Goal: Task Accomplishment & Management: Use online tool/utility

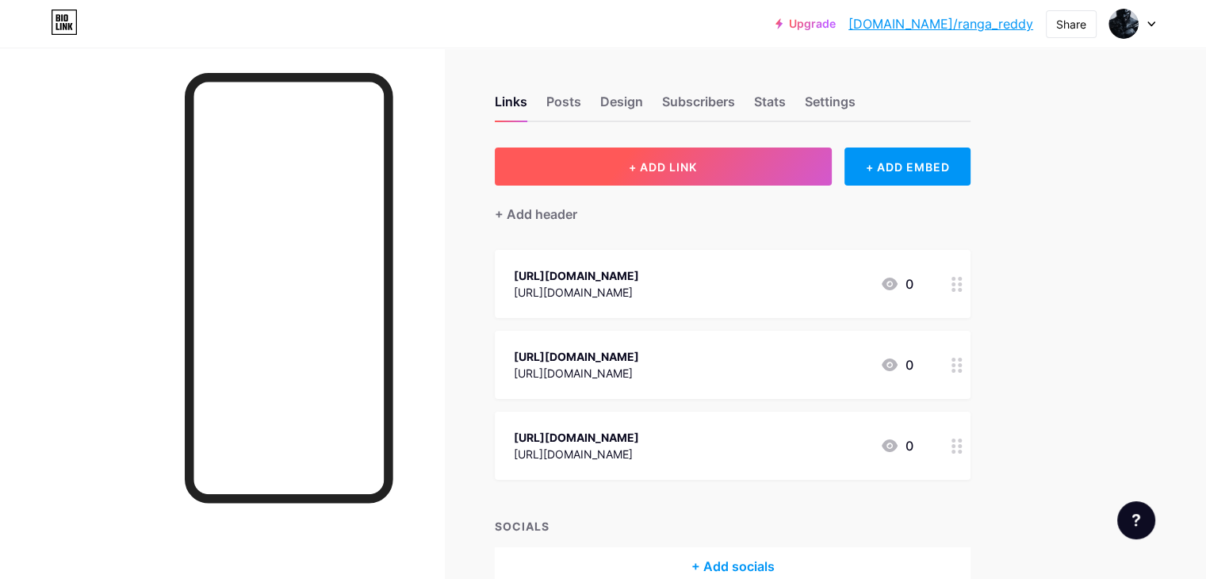
drag, startPoint x: 0, startPoint y: 0, endPoint x: 764, endPoint y: 172, distance: 783.6
click at [697, 172] on span "+ ADD LINK" at bounding box center [663, 166] width 68 height 13
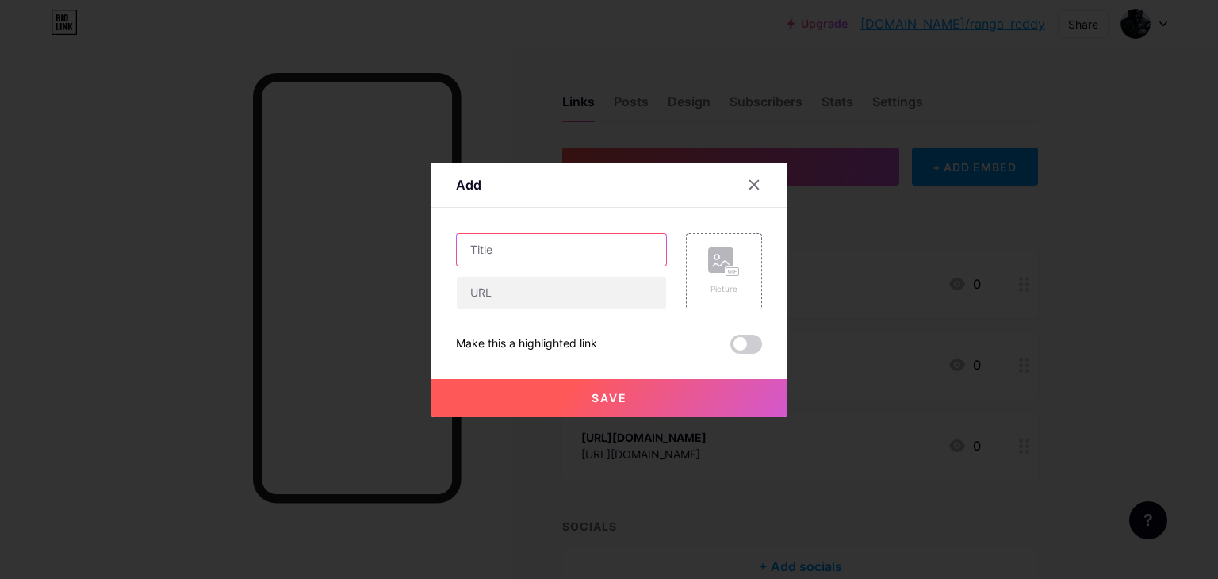
click at [536, 250] on input "text" at bounding box center [561, 250] width 209 height 32
paste input "[URL][DOMAIN_NAME]"
type input "[URL][DOMAIN_NAME]"
click at [508, 290] on input "text" at bounding box center [561, 293] width 209 height 32
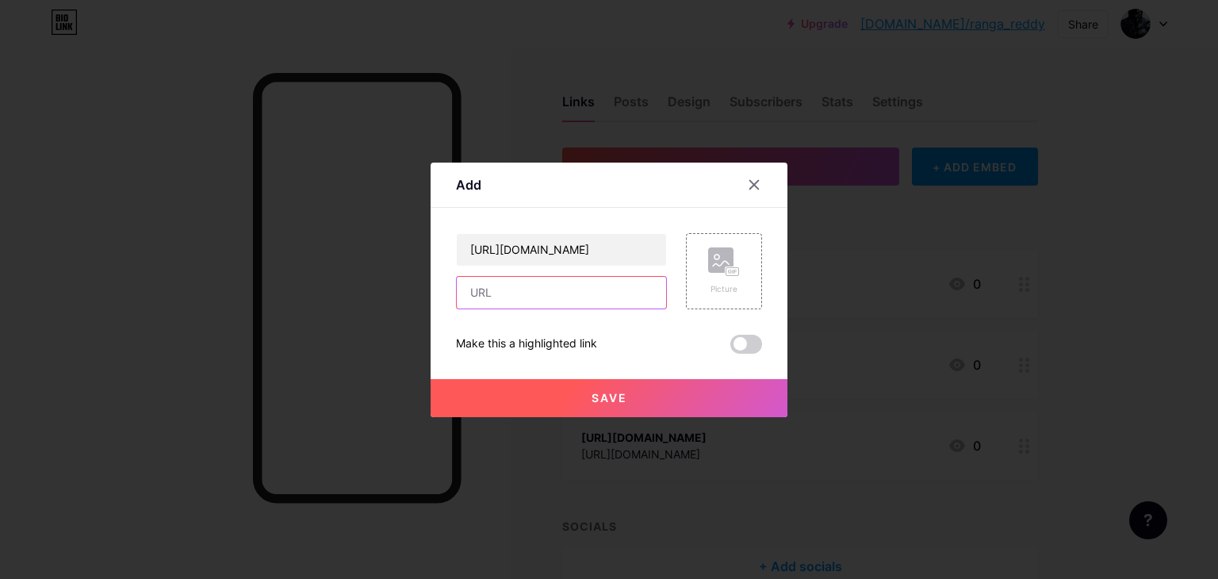
scroll to position [0, 0]
paste input "[URL][DOMAIN_NAME]"
type input "[URL][DOMAIN_NAME]"
click at [645, 402] on button "Save" at bounding box center [609, 398] width 357 height 38
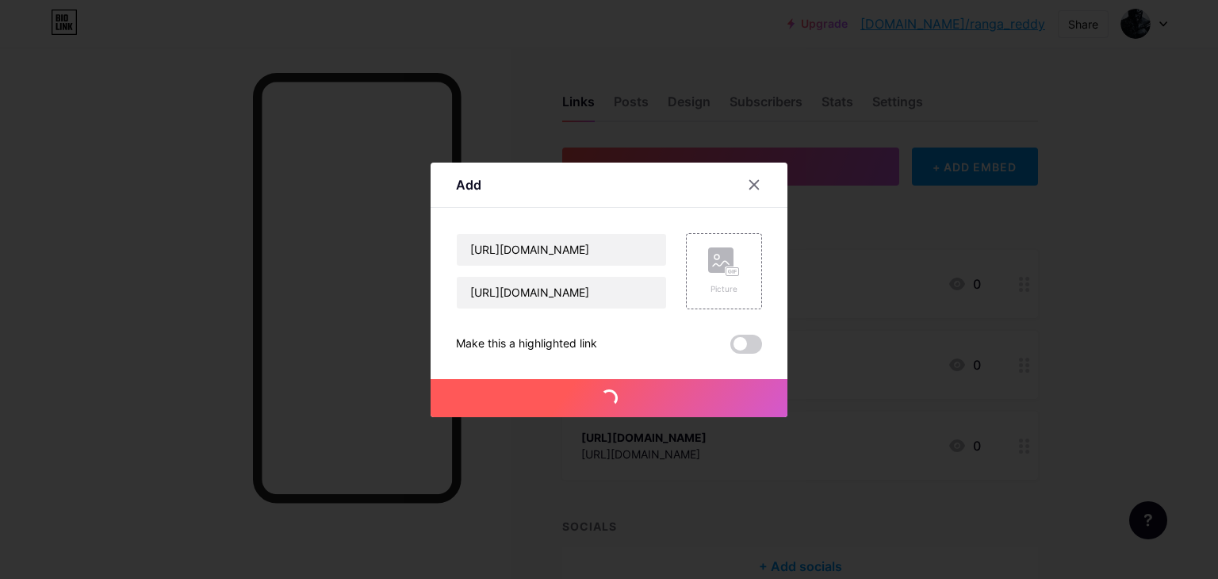
scroll to position [0, 0]
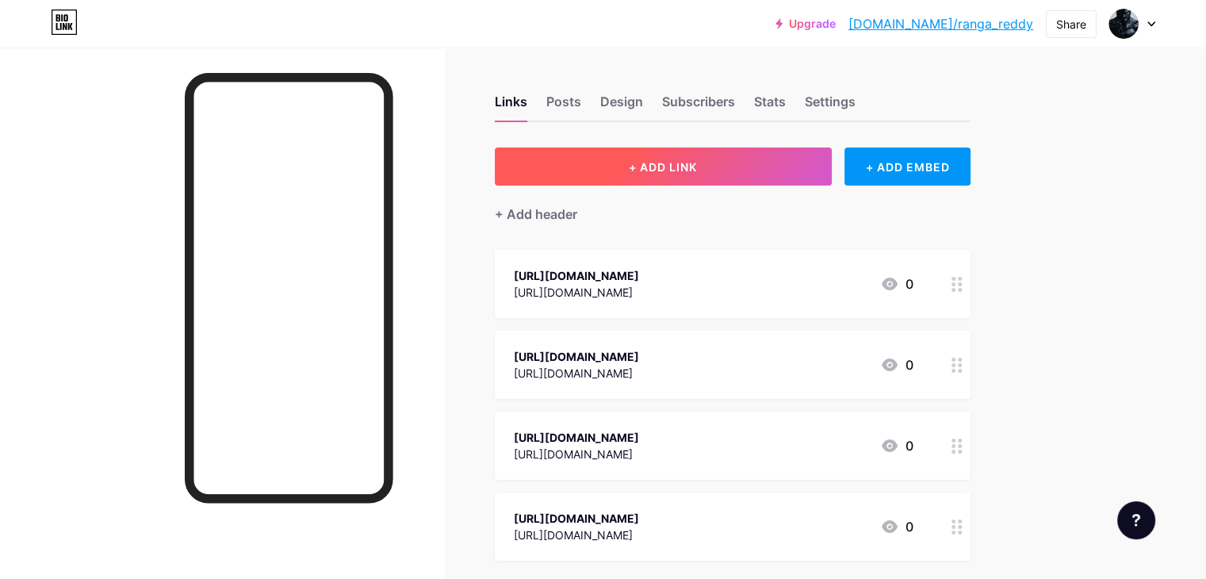
click at [749, 176] on button "+ ADD LINK" at bounding box center [663, 166] width 337 height 38
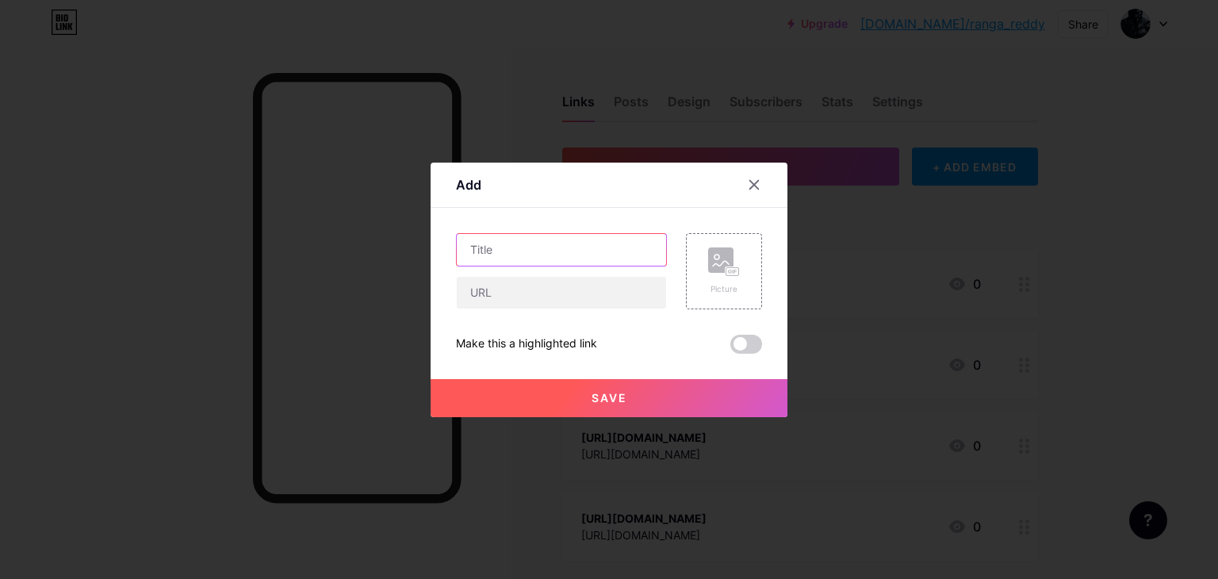
click at [519, 259] on input "text" at bounding box center [561, 250] width 209 height 32
paste input "[URL][DOMAIN_NAME]"
type input "[URL][DOMAIN_NAME]"
click at [503, 289] on input "text" at bounding box center [561, 293] width 209 height 32
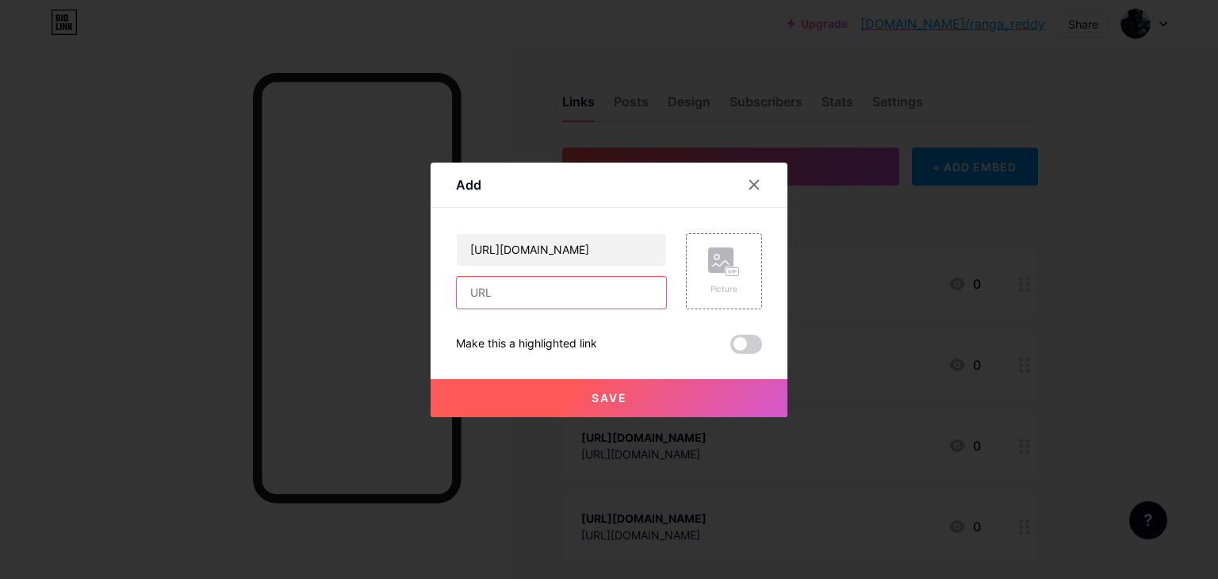
scroll to position [0, 0]
paste input "[URL][DOMAIN_NAME]"
type input "[URL][DOMAIN_NAME]"
click at [742, 343] on span at bounding box center [746, 344] width 32 height 19
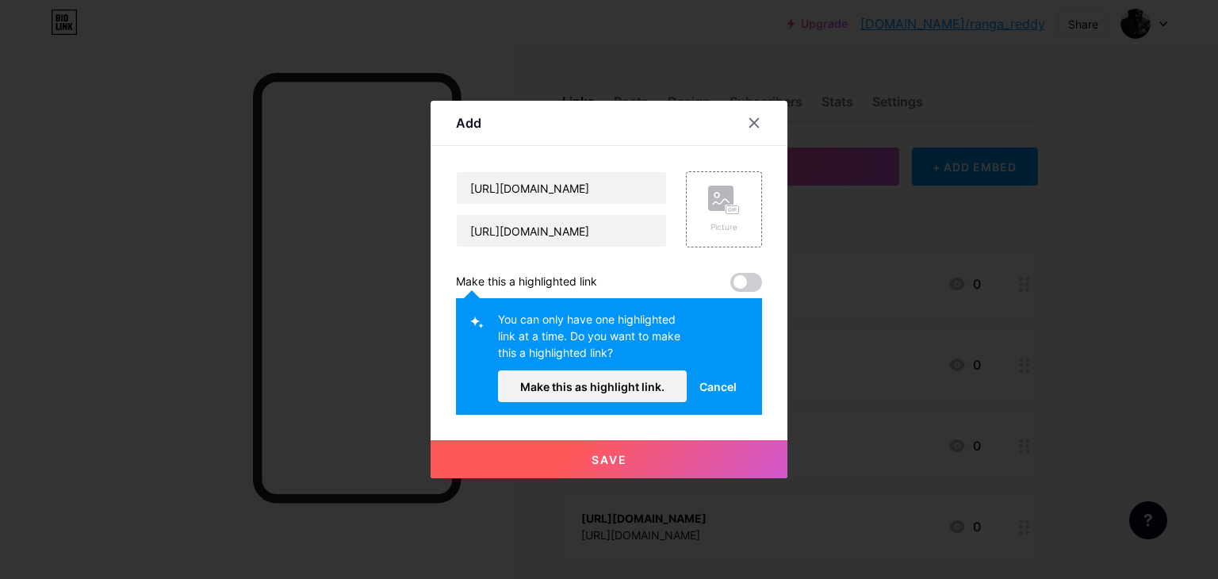
scroll to position [0, 0]
click at [566, 393] on button "Make this as highlight link." at bounding box center [592, 386] width 189 height 32
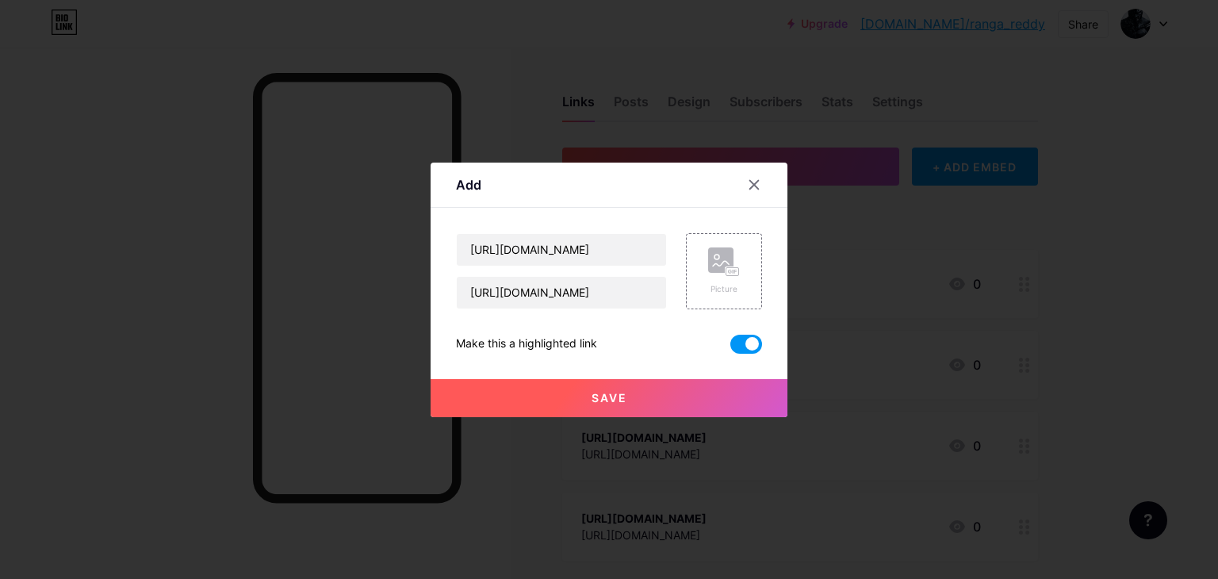
click at [606, 397] on span "Save" at bounding box center [610, 397] width 36 height 13
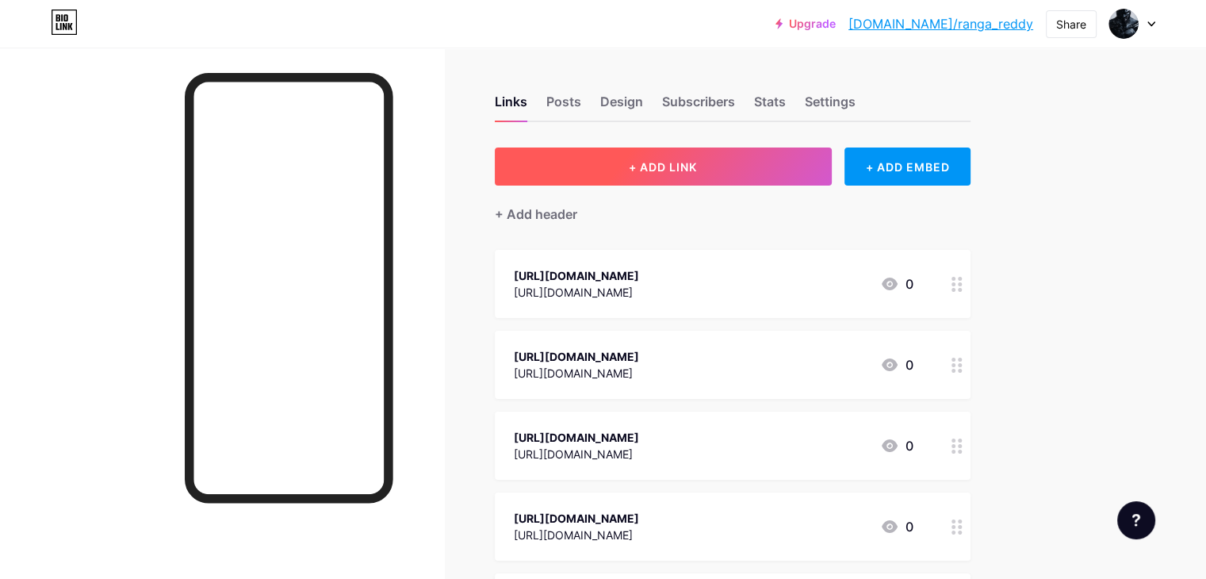
click at [697, 167] on span "+ ADD LINK" at bounding box center [663, 166] width 68 height 13
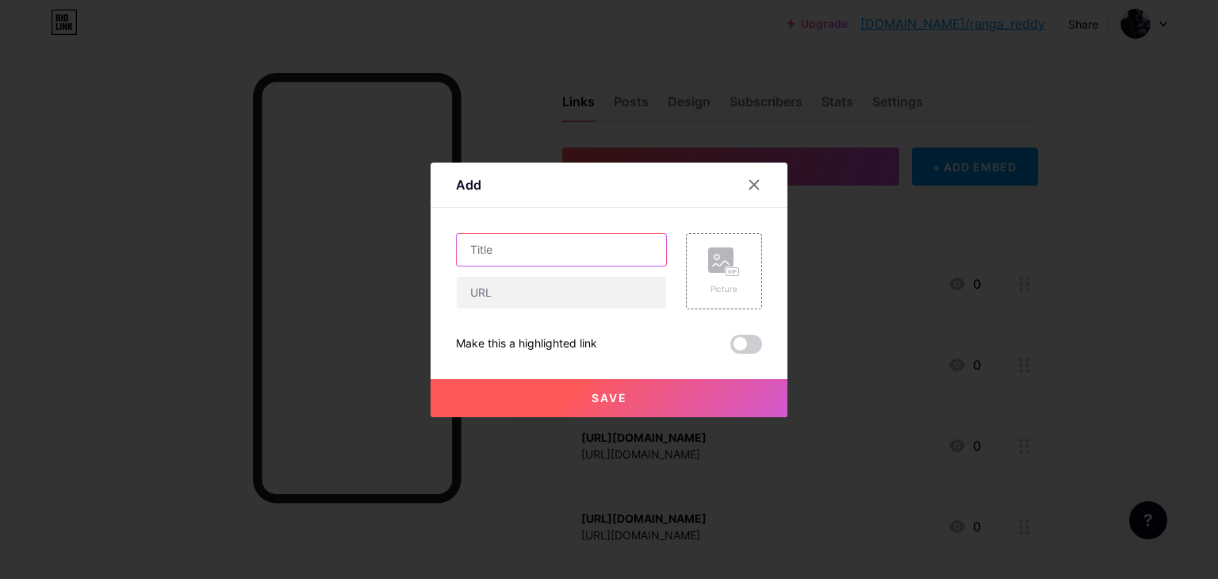
click at [517, 248] on input "text" at bounding box center [561, 250] width 209 height 32
paste input "[URL][DOMAIN_NAME]"
type input "[URL][DOMAIN_NAME]"
click at [503, 293] on input "text" at bounding box center [561, 293] width 209 height 32
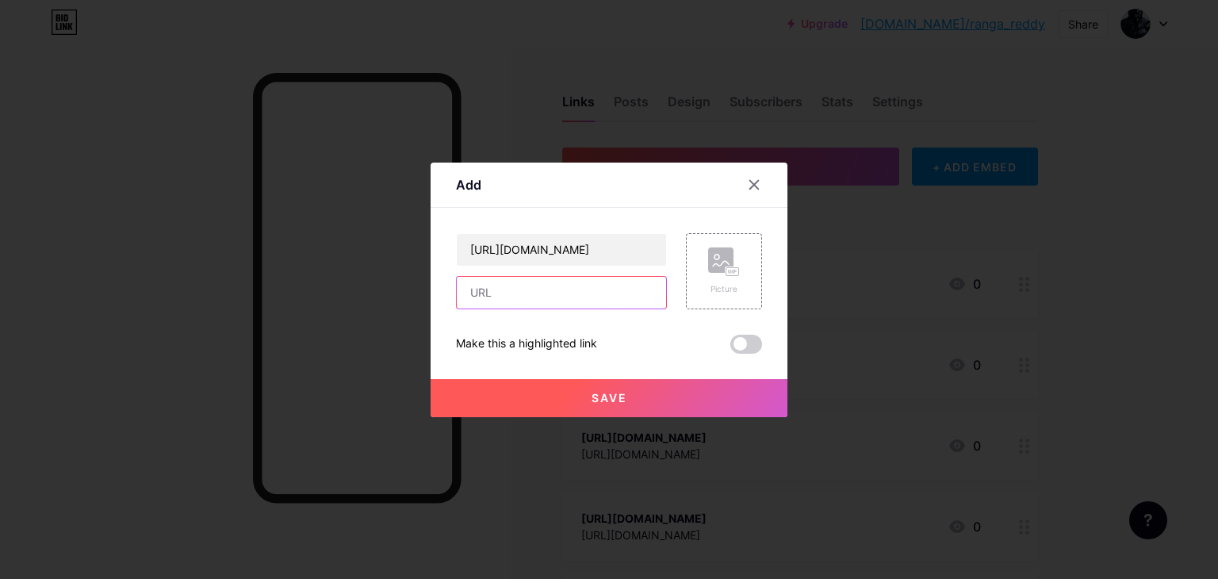
scroll to position [0, 0]
paste input "[URL][DOMAIN_NAME]"
type input "[URL][DOMAIN_NAME]"
click at [747, 337] on span at bounding box center [746, 344] width 32 height 19
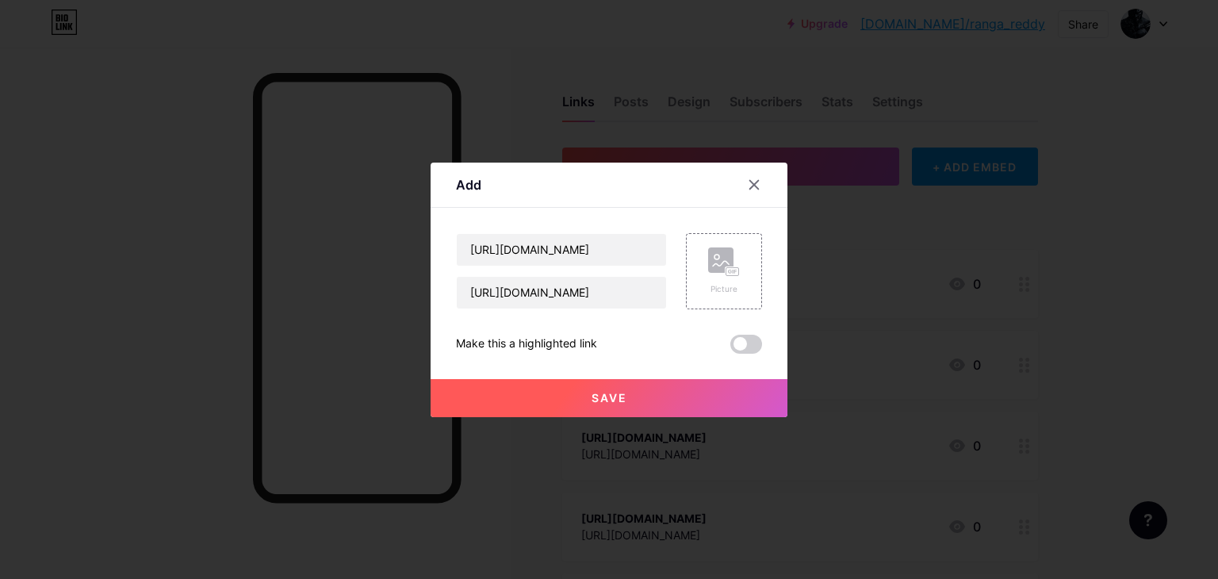
scroll to position [0, 0]
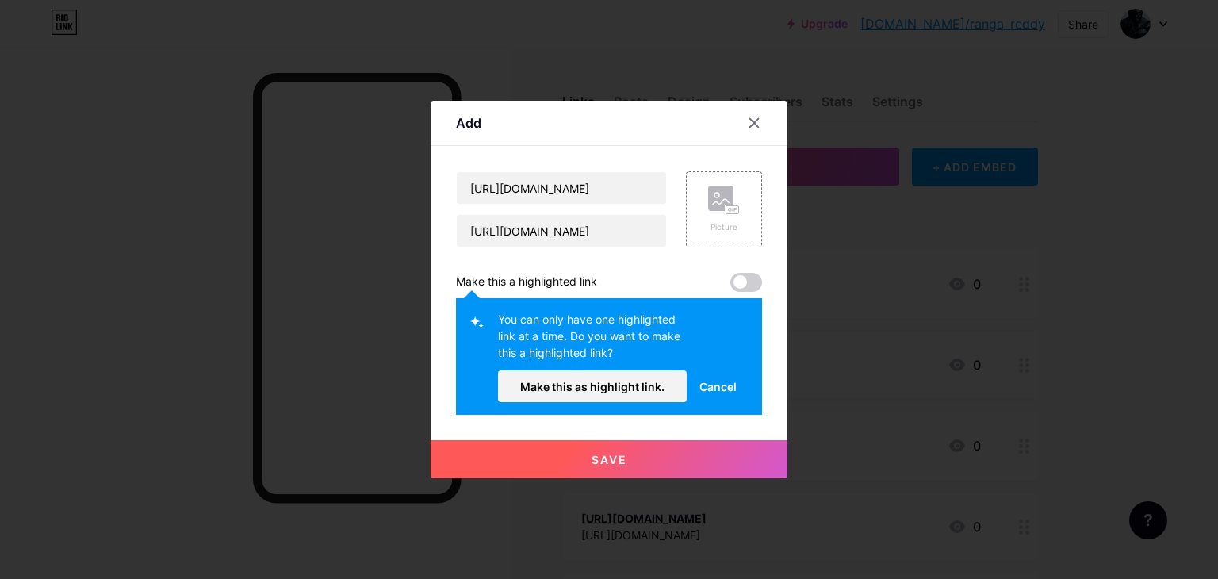
click at [748, 277] on span at bounding box center [746, 282] width 32 height 19
click at [607, 378] on button "Make this as highlight link." at bounding box center [592, 386] width 189 height 32
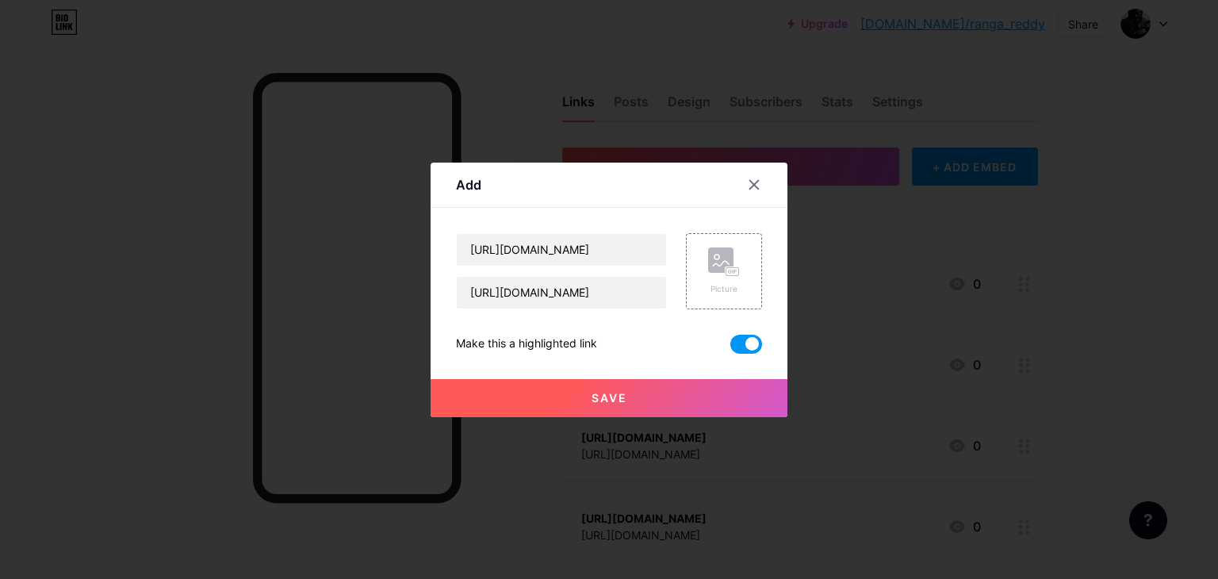
click at [610, 394] on span "Save" at bounding box center [610, 397] width 36 height 13
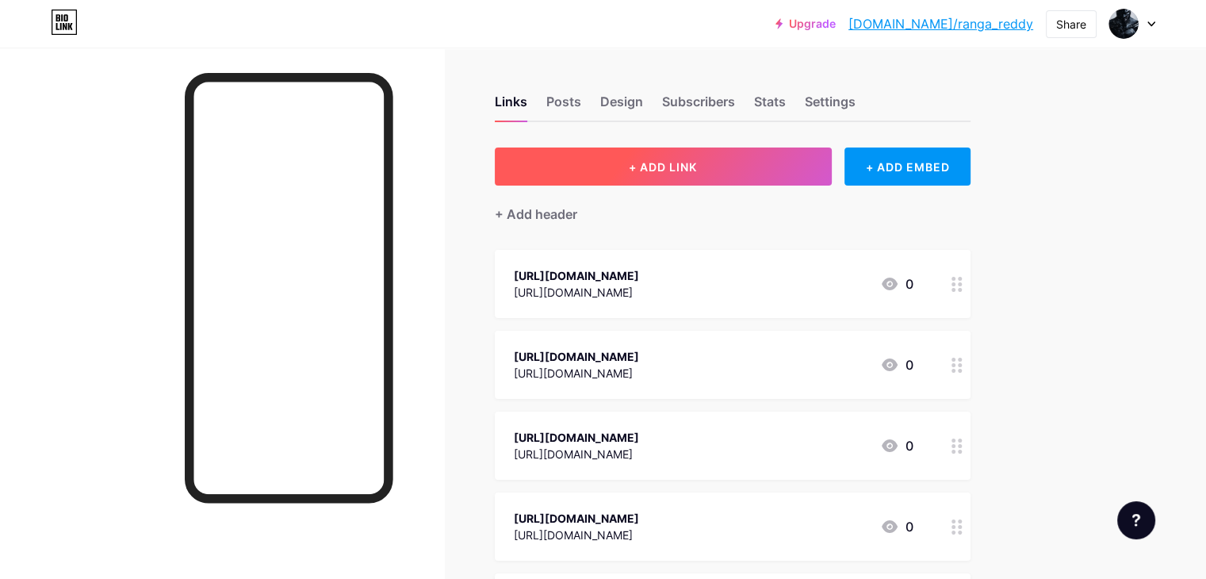
click at [697, 170] on span "+ ADD LINK" at bounding box center [663, 166] width 68 height 13
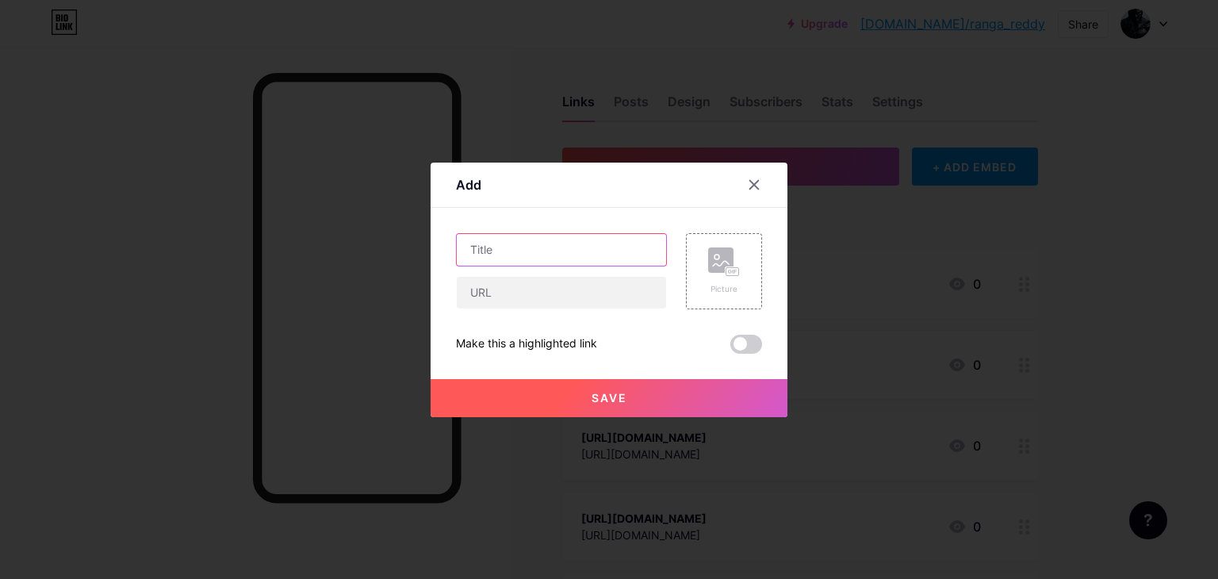
click at [570, 236] on input "text" at bounding box center [561, 250] width 209 height 32
paste input "[URL][DOMAIN_NAME]"
type input "[URL][DOMAIN_NAME]"
click at [514, 299] on input "text" at bounding box center [561, 293] width 209 height 32
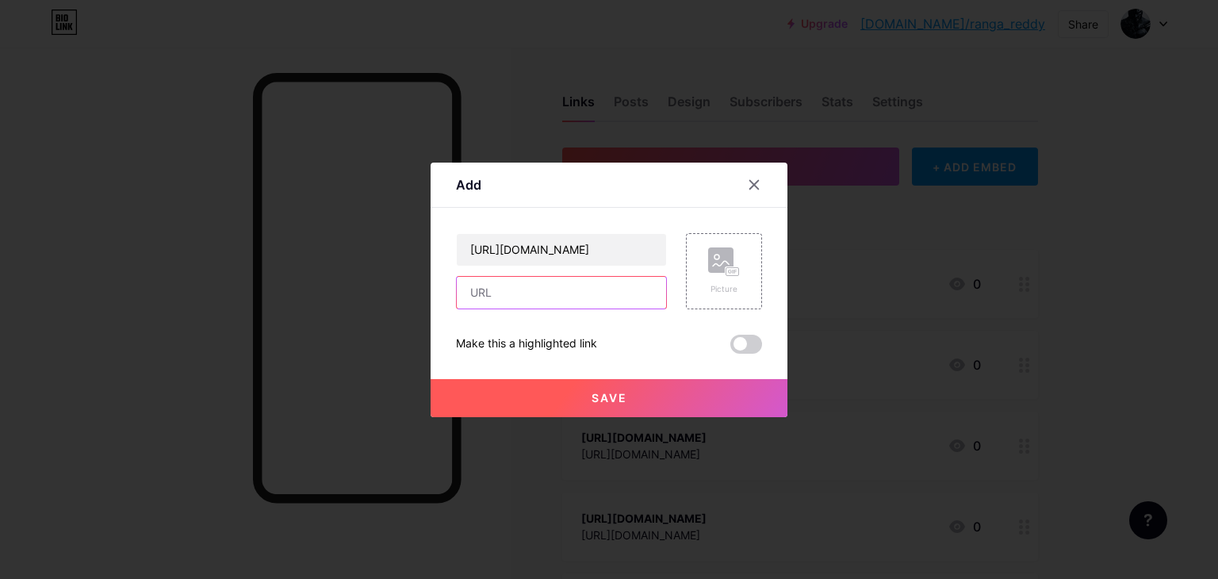
scroll to position [0, 0]
paste input "[URL][DOMAIN_NAME]"
type input "[URL][DOMAIN_NAME]"
click at [746, 341] on span at bounding box center [746, 344] width 32 height 19
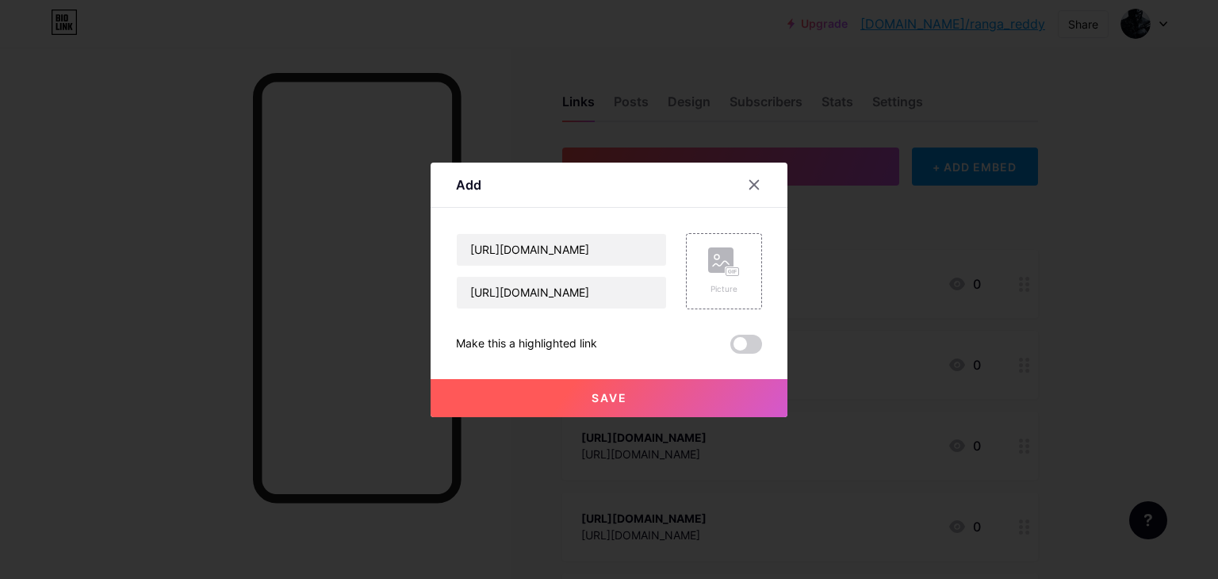
scroll to position [0, 0]
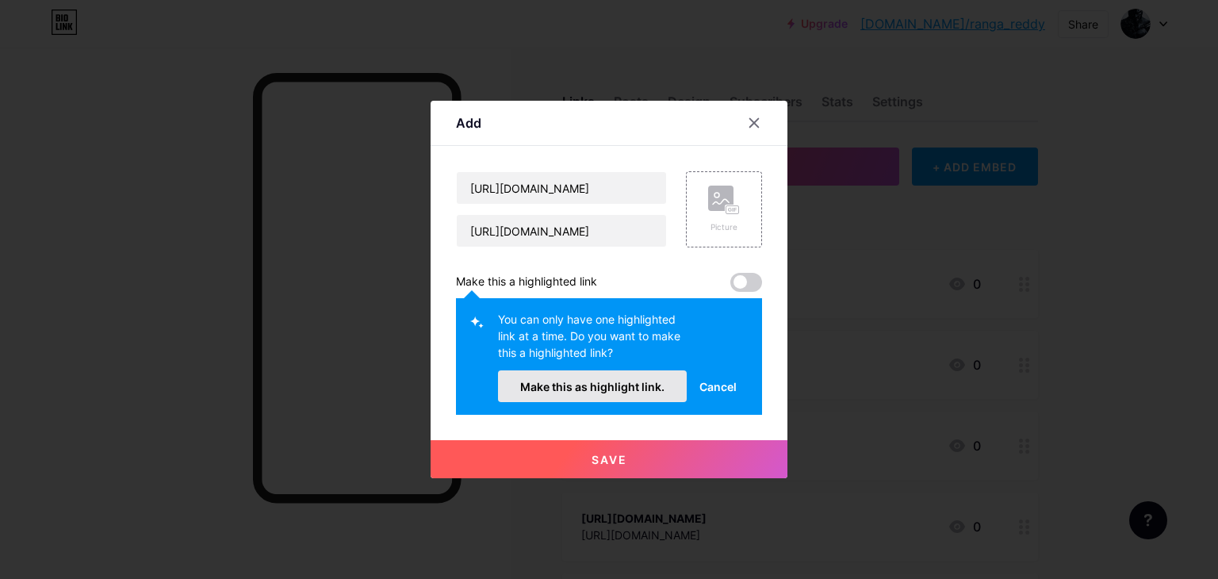
click at [605, 384] on span "Make this as highlight link." at bounding box center [592, 386] width 144 height 13
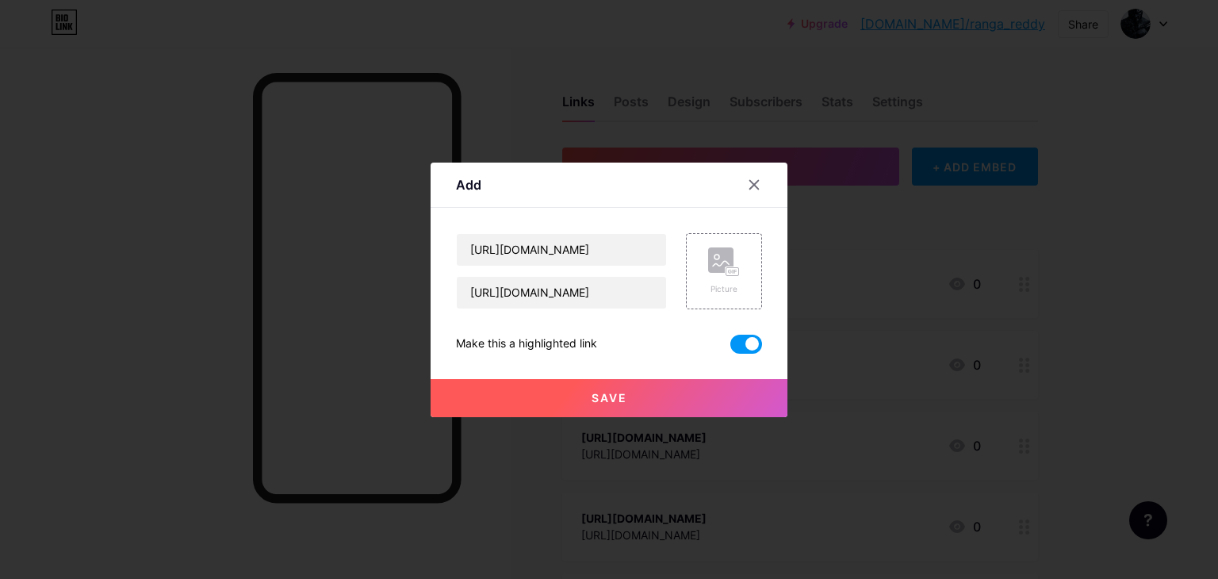
click at [616, 400] on span "Save" at bounding box center [610, 397] width 36 height 13
